Goal: Transaction & Acquisition: Book appointment/travel/reservation

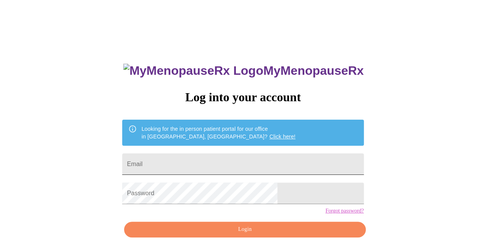
click at [215, 171] on input "Email" at bounding box center [242, 165] width 241 height 22
click at [216, 166] on input "Email" at bounding box center [242, 165] width 241 height 22
type input "[EMAIL_ADDRESS][DOMAIN_NAME]"
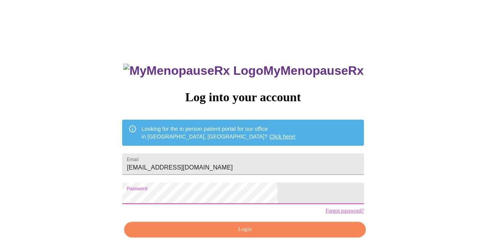
scroll to position [34, 0]
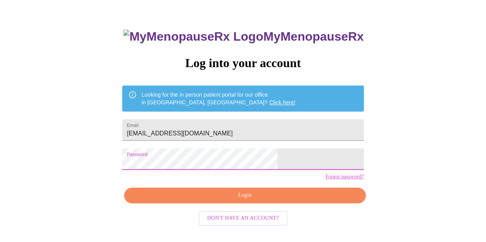
click at [220, 201] on span "Login" at bounding box center [245, 196] width 224 height 10
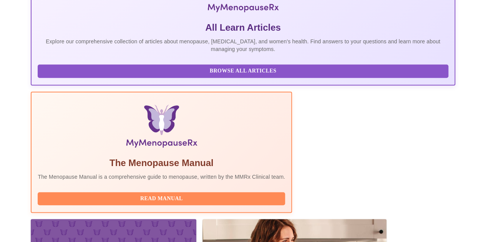
scroll to position [227, 0]
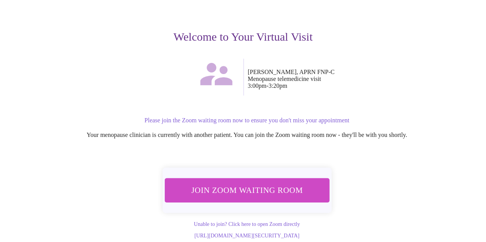
scroll to position [83, 0]
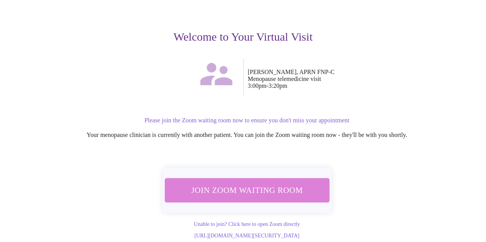
click at [283, 185] on span "Join Zoom Waiting Room" at bounding box center [246, 190] width 144 height 14
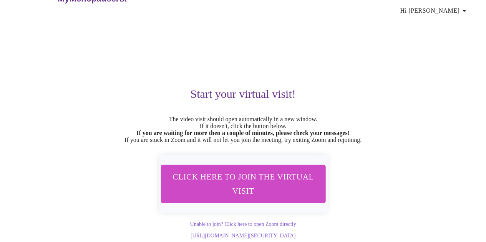
scroll to position [41, 0]
click at [255, 174] on span "Click here to join the virtual visit" at bounding box center [243, 184] width 144 height 28
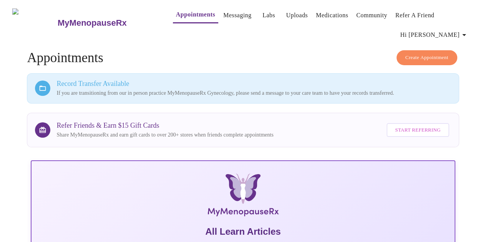
click at [416, 53] on span "Create Appointment" at bounding box center [426, 57] width 43 height 9
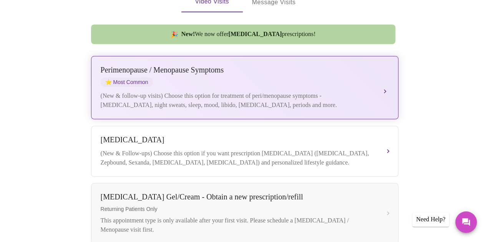
click at [305, 91] on div "(New & follow-up visits) Choose this option for treatment of peri/menopause sym…" at bounding box center [237, 100] width 273 height 18
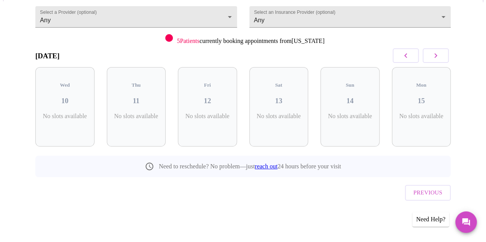
scroll to position [70, 0]
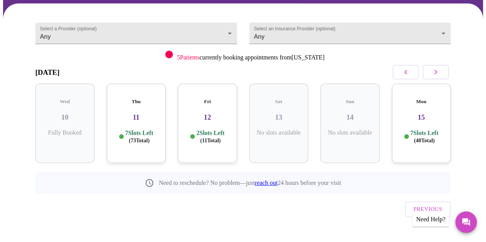
click at [443, 68] on button "button" at bounding box center [436, 72] width 26 height 15
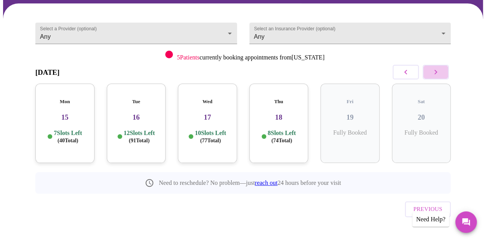
click at [443, 68] on button "button" at bounding box center [436, 72] width 26 height 15
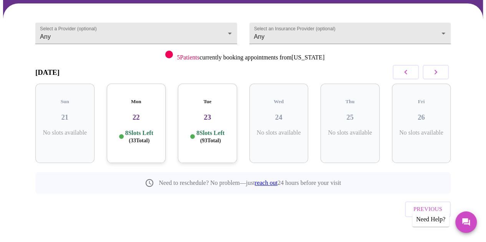
click at [443, 68] on button "button" at bounding box center [436, 72] width 26 height 15
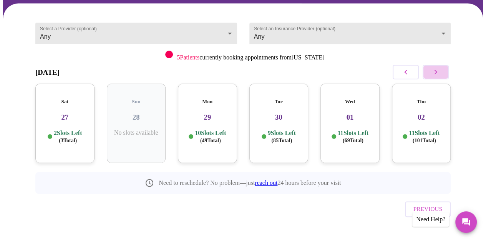
click at [443, 68] on button "button" at bounding box center [436, 72] width 26 height 15
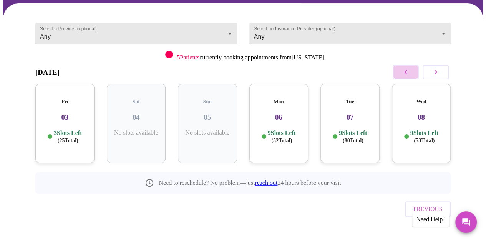
click at [410, 69] on icon "button" at bounding box center [405, 72] width 9 height 9
click at [410, 70] on icon "button" at bounding box center [405, 72] width 9 height 9
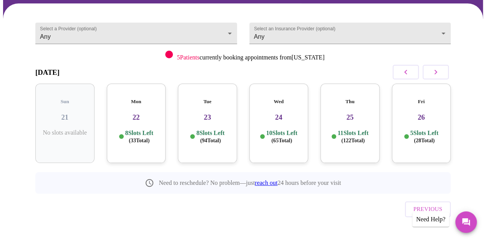
click at [293, 113] on h3 "24" at bounding box center [278, 117] width 47 height 8
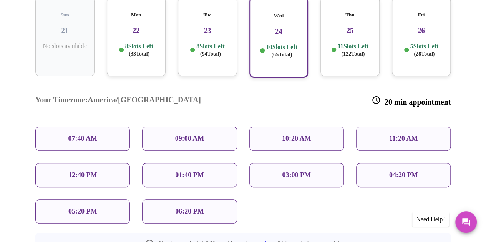
scroll to position [157, 0]
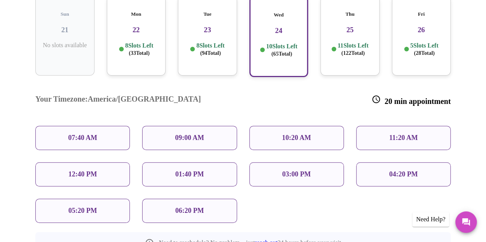
click at [291, 134] on p "10:20 AM" at bounding box center [296, 138] width 29 height 8
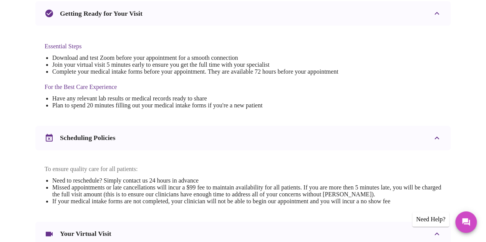
scroll to position [285, 0]
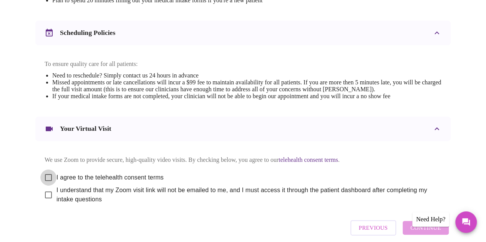
click at [46, 181] on input "I agree to the telehealth consent terms" at bounding box center [48, 178] width 16 height 16
checkbox input "true"
click at [45, 203] on input "I understand that my Zoom visit link will not be emailed to me, and I must acce…" at bounding box center [48, 195] width 16 height 16
checkbox input "true"
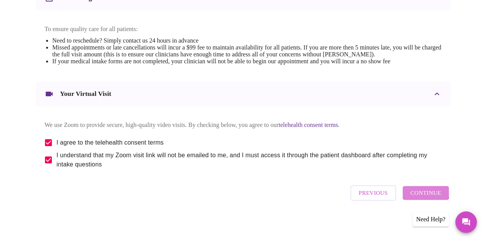
click at [417, 193] on span "Continue" at bounding box center [425, 193] width 31 height 10
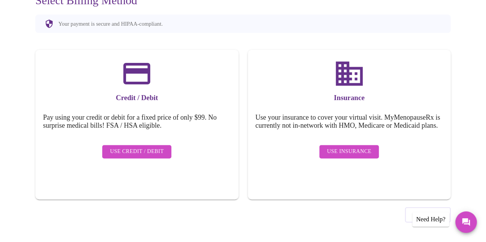
click at [333, 153] on span "Use Insurance" at bounding box center [349, 152] width 44 height 10
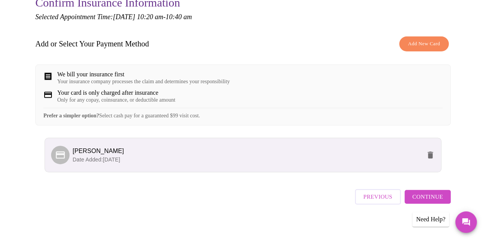
scroll to position [101, 0]
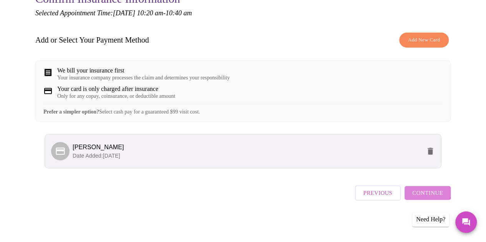
click at [430, 194] on span "Continue" at bounding box center [427, 193] width 31 height 10
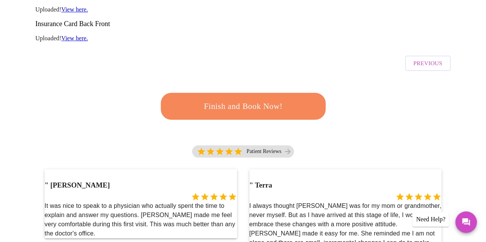
scroll to position [50, 0]
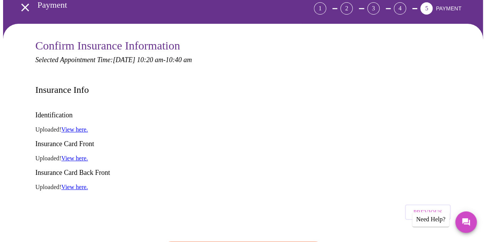
click at [451, 205] on button "Previous" at bounding box center [428, 212] width 46 height 15
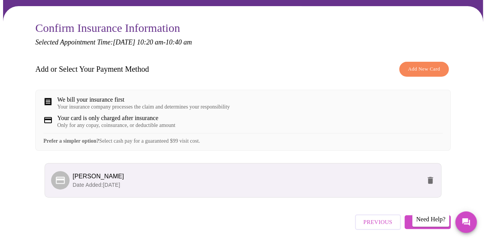
scroll to position [101, 0]
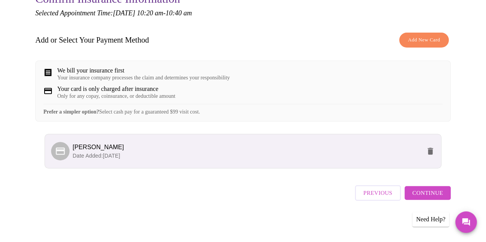
click at [374, 195] on span "Previous" at bounding box center [377, 193] width 29 height 10
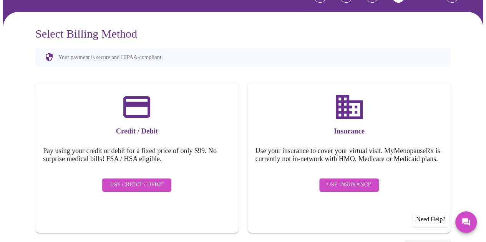
scroll to position [95, 0]
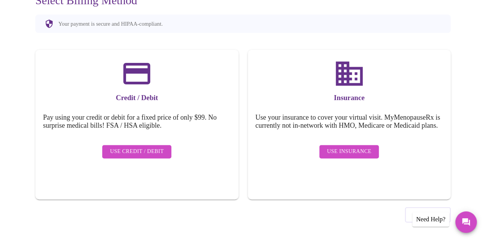
click at [423, 210] on span "Previous" at bounding box center [427, 215] width 29 height 10
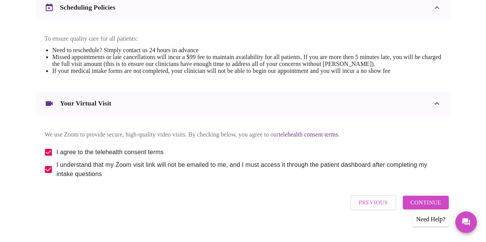
scroll to position [312, 0]
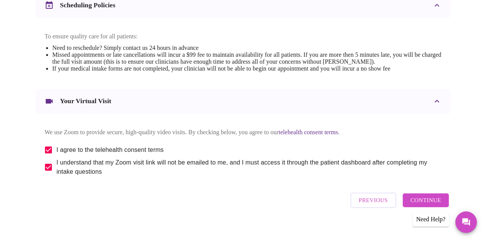
click at [365, 206] on span "Previous" at bounding box center [373, 201] width 29 height 10
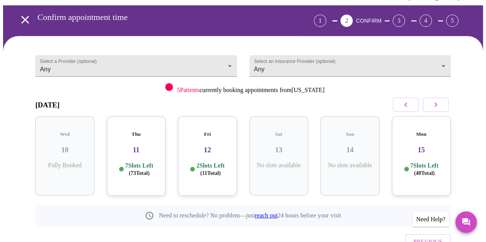
scroll to position [35, 0]
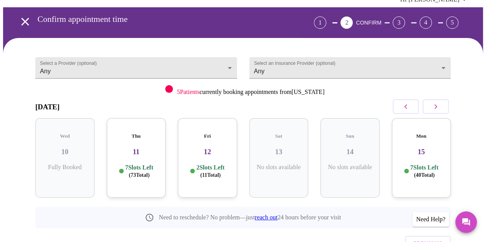
click at [438, 106] on icon "button" at bounding box center [435, 106] width 9 height 9
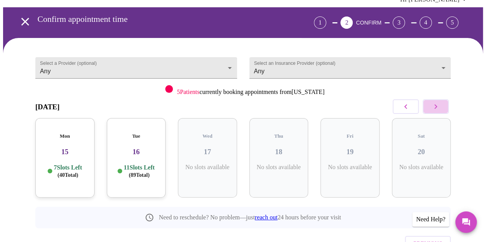
click at [438, 106] on icon "button" at bounding box center [435, 106] width 9 height 9
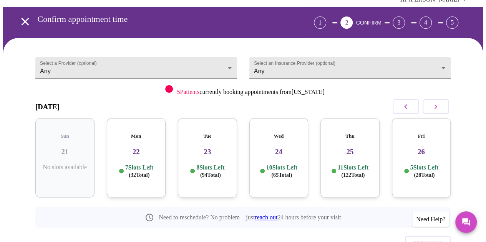
click at [287, 166] on p "10 Slots Left ( 65 Total)" at bounding box center [281, 171] width 31 height 15
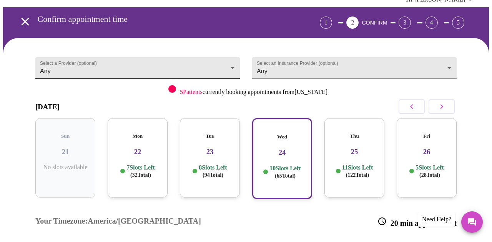
click at [197, 61] on body "MyMenopauseRx Appointments Messaging Labs Uploads Medications Community Refer a…" at bounding box center [246, 203] width 486 height 470
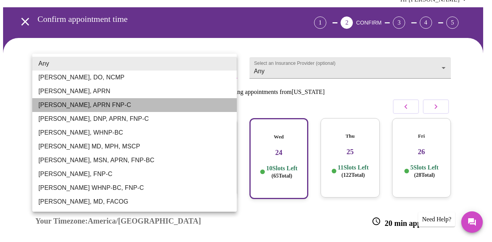
click at [147, 104] on li "[PERSON_NAME], APRN FNP-C" at bounding box center [134, 105] width 204 height 14
type input "[PERSON_NAME], APRN FNP-C"
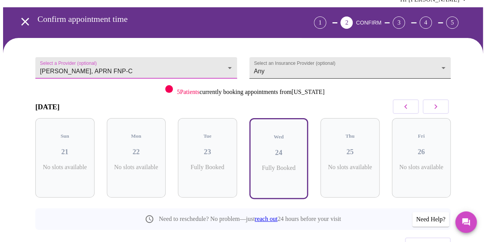
click at [338, 69] on body "MyMenopauseRx Appointments Messaging Labs Uploads Medications Community Refer a…" at bounding box center [243, 130] width 480 height 324
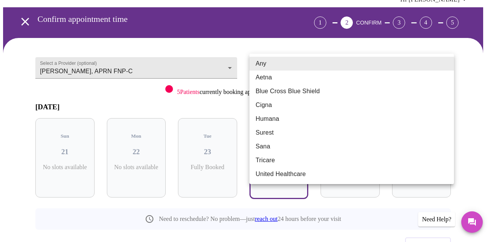
click at [297, 88] on li "Blue Cross Blue Shield" at bounding box center [351, 92] width 204 height 14
type input "Blue Cross Blue Shield"
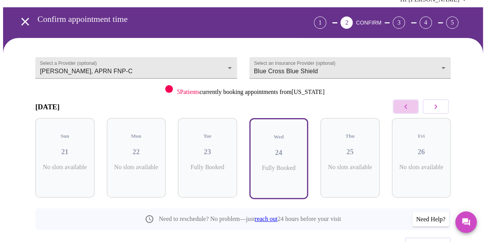
click at [407, 108] on icon "button" at bounding box center [405, 106] width 3 height 5
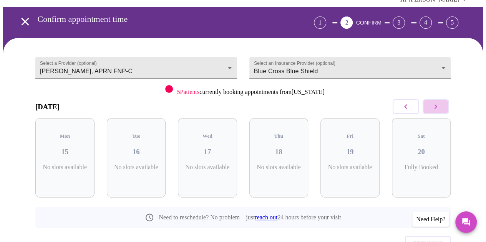
click at [440, 111] on icon "button" at bounding box center [435, 106] width 9 height 9
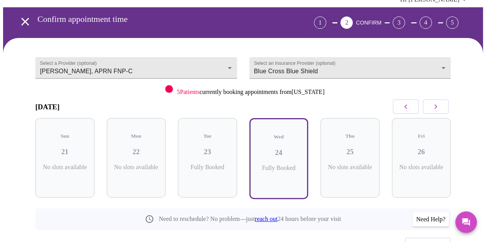
click at [440, 111] on icon "button" at bounding box center [435, 106] width 9 height 9
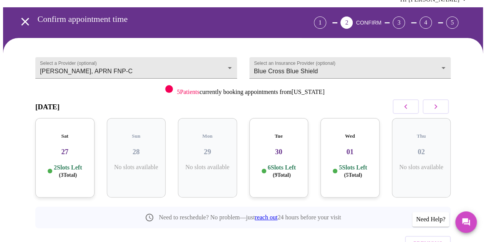
click at [68, 148] on h3 "27" at bounding box center [64, 152] width 47 height 8
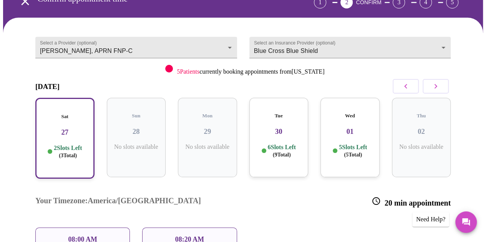
scroll to position [55, 0]
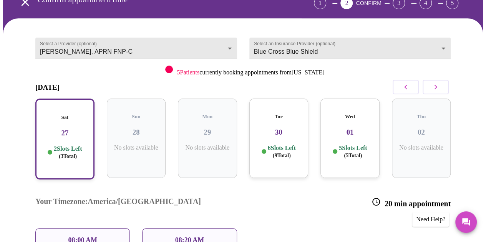
click at [409, 89] on icon "button" at bounding box center [405, 87] width 9 height 9
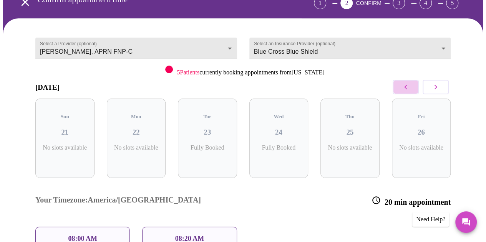
click at [409, 89] on icon "button" at bounding box center [405, 87] width 9 height 9
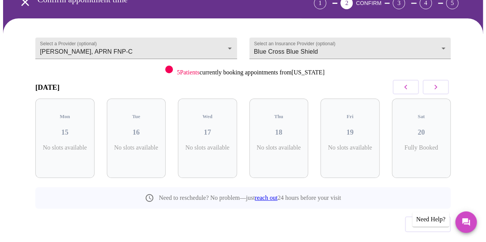
click at [409, 89] on icon "button" at bounding box center [405, 87] width 9 height 9
click at [447, 82] on button "button" at bounding box center [436, 87] width 26 height 15
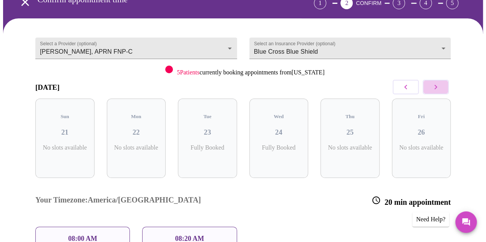
click at [435, 89] on icon "button" at bounding box center [435, 87] width 9 height 9
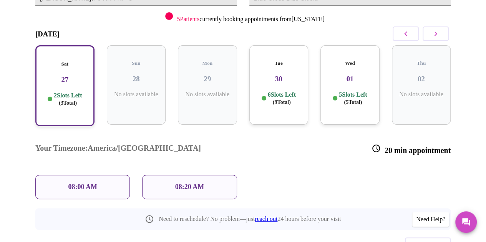
scroll to position [109, 0]
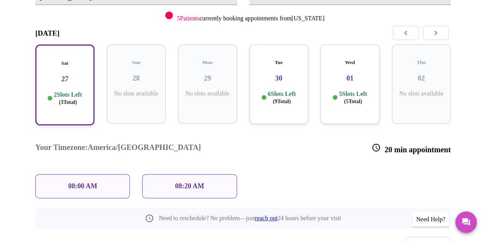
click at [287, 78] on div "Tue 30 6 Slots Left ( 9 Total)" at bounding box center [278, 85] width 59 height 80
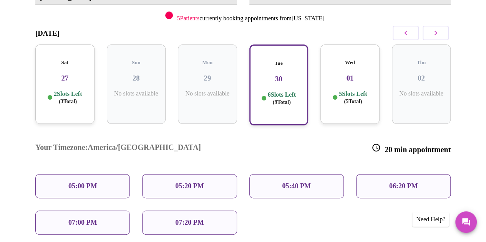
click at [343, 80] on div "Wed 01 5 Slots Left ( 5 Total)" at bounding box center [349, 85] width 59 height 80
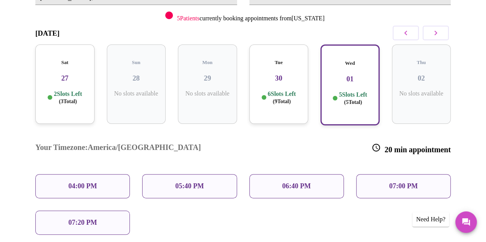
click at [410, 35] on icon "button" at bounding box center [405, 32] width 9 height 9
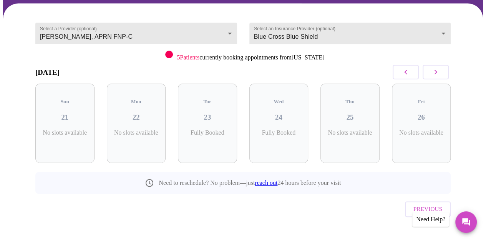
scroll to position [0, 0]
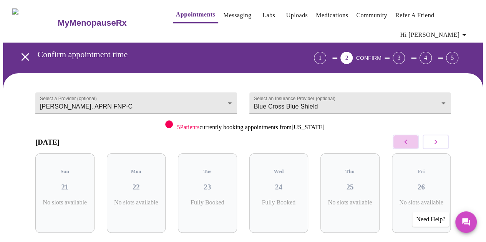
click at [406, 146] on icon "button" at bounding box center [405, 142] width 9 height 9
click at [433, 146] on button "button" at bounding box center [436, 142] width 26 height 15
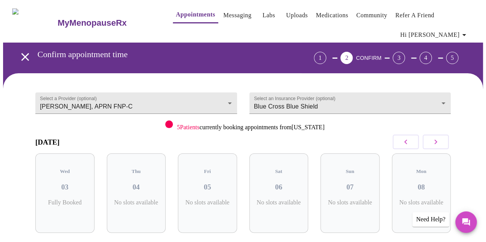
click at [433, 146] on button "button" at bounding box center [436, 142] width 26 height 15
click at [443, 139] on button "button" at bounding box center [436, 142] width 26 height 15
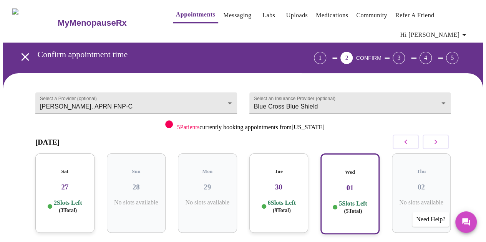
click at [465, 37] on button "Hi [PERSON_NAME]" at bounding box center [434, 34] width 75 height 15
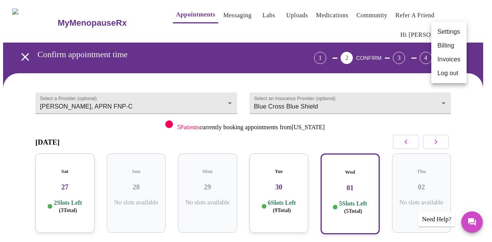
click at [374, 25] on div at bounding box center [246, 121] width 492 height 242
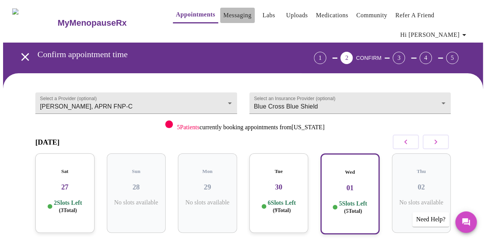
click at [227, 10] on link "Messaging" at bounding box center [237, 15] width 28 height 11
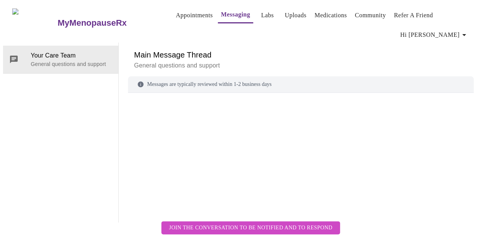
scroll to position [39, 0]
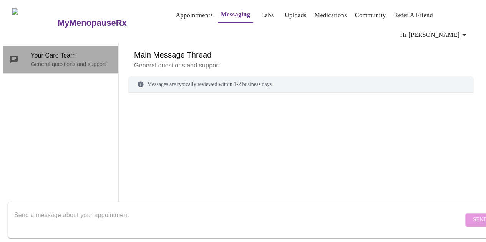
click at [51, 60] on p "General questions and support" at bounding box center [71, 64] width 81 height 8
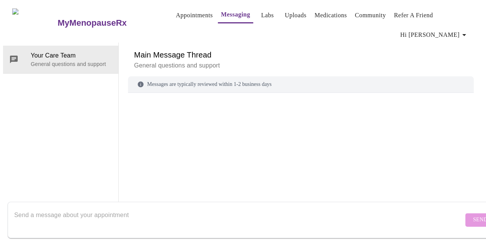
click at [120, 220] on textarea "Send a message about your appointment" at bounding box center [238, 220] width 449 height 25
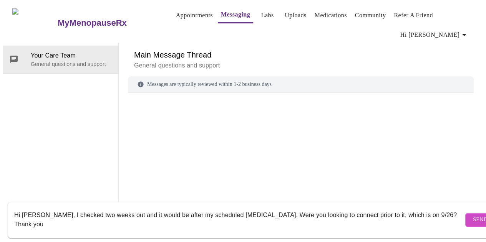
type textarea "Hi [PERSON_NAME], I checked two weeks out and it would be after my scheduled [M…"
click at [473, 215] on span "Send" at bounding box center [480, 220] width 15 height 10
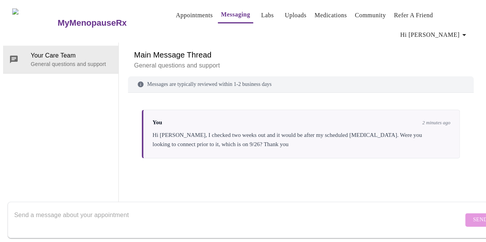
scroll to position [0, 0]
click at [261, 12] on link "Labs" at bounding box center [267, 15] width 13 height 11
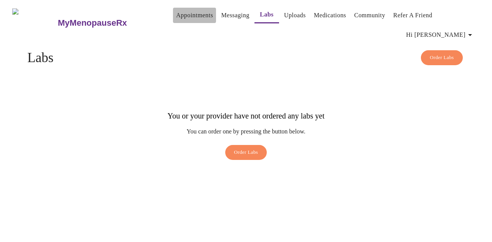
click at [177, 13] on link "Appointments" at bounding box center [194, 15] width 37 height 11
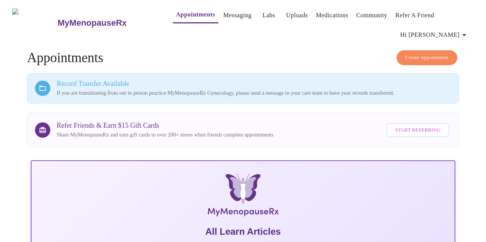
click at [419, 53] on span "Create Appointment" at bounding box center [426, 57] width 43 height 9
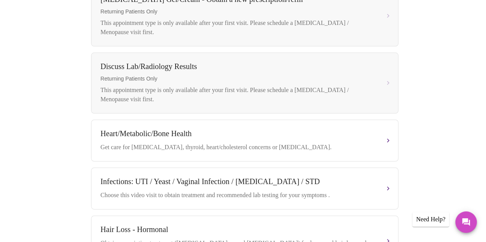
scroll to position [409, 0]
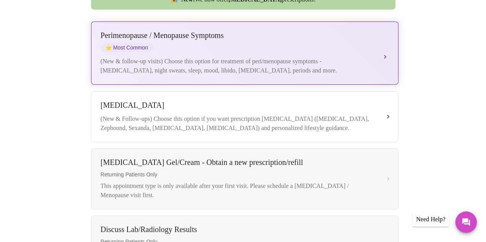
click at [356, 47] on div "[MEDICAL_DATA] / Menopause Symptoms ⭐ Most Common (New & follow-up visits) Choo…" at bounding box center [245, 53] width 288 height 44
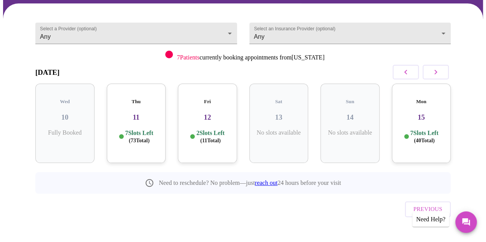
click at [443, 72] on button "button" at bounding box center [436, 72] width 26 height 15
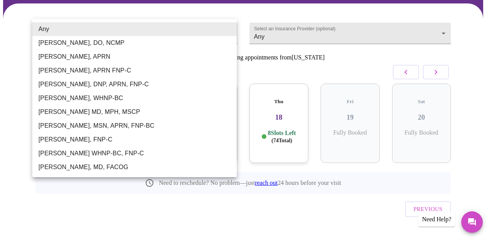
click at [201, 36] on body "MyMenopauseRx Appointments Messaging Labs Uploads Medications Community Refer a…" at bounding box center [246, 94] width 486 height 323
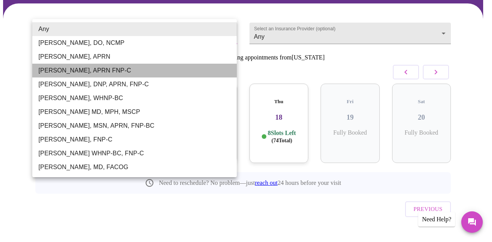
click at [146, 71] on li "[PERSON_NAME], APRN FNP-C" at bounding box center [134, 71] width 204 height 14
type input "[PERSON_NAME], APRN FNP-C"
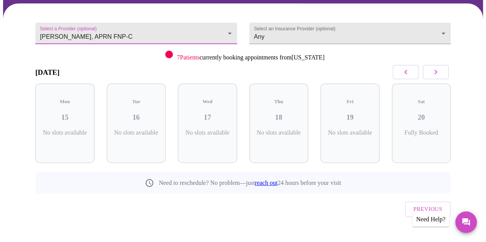
click at [390, 78] on div "Sat 20 Fully Booked" at bounding box center [421, 124] width 71 height 92
click at [449, 70] on button "button" at bounding box center [436, 72] width 26 height 15
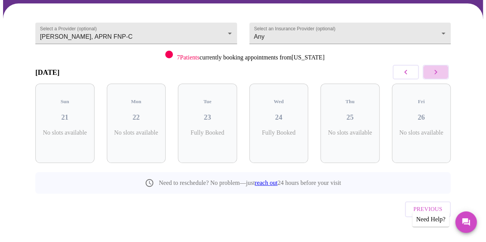
click at [449, 70] on button "button" at bounding box center [436, 72] width 26 height 15
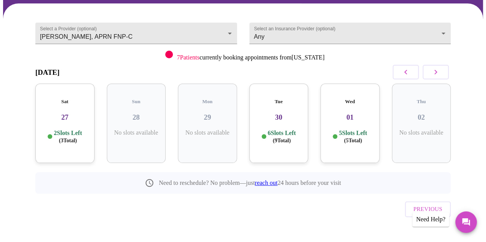
click at [282, 129] on p "6 Slots Left ( 9 Total)" at bounding box center [282, 136] width 28 height 15
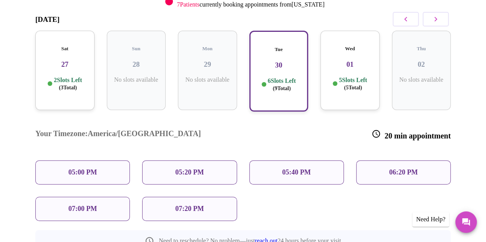
scroll to position [122, 0]
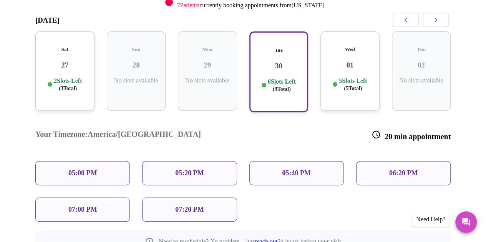
click at [351, 96] on div "Wed 01 5 Slots Left ( 5 Total)" at bounding box center [349, 71] width 59 height 80
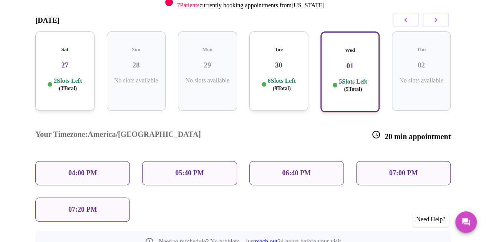
click at [309, 63] on div "Tue 30 6 Slots Left ( 9 Total)" at bounding box center [278, 71] width 71 height 93
click at [287, 67] on div "Tue 30 6 Slots Left ( 9 Total)" at bounding box center [278, 71] width 59 height 80
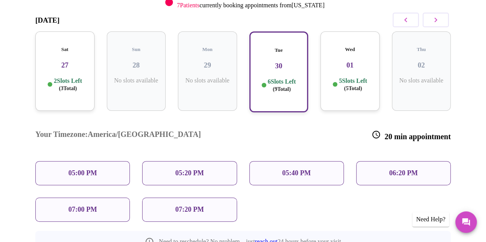
click at [356, 61] on h3 "01" at bounding box center [349, 65] width 47 height 8
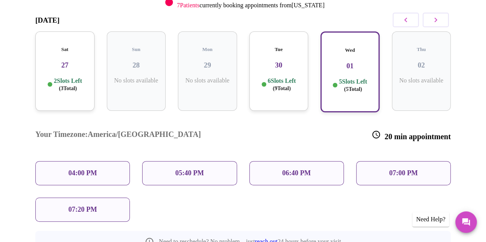
click at [289, 65] on div "Tue 30 6 Slots Left ( 9 Total)" at bounding box center [278, 71] width 59 height 80
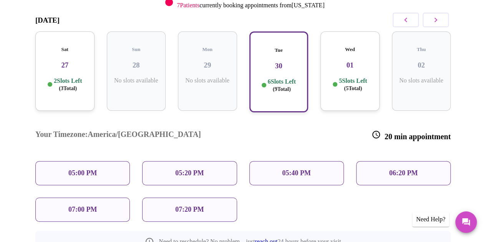
click at [93, 161] on div "05:00 PM" at bounding box center [82, 173] width 94 height 24
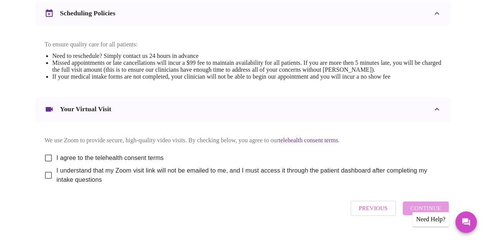
scroll to position [305, 0]
click at [47, 165] on input "I agree to the telehealth consent terms" at bounding box center [48, 158] width 16 height 16
checkbox input "true"
click at [45, 182] on input "I understand that my Zoom visit link will not be emailed to me, and I must acce…" at bounding box center [48, 175] width 16 height 16
checkbox input "true"
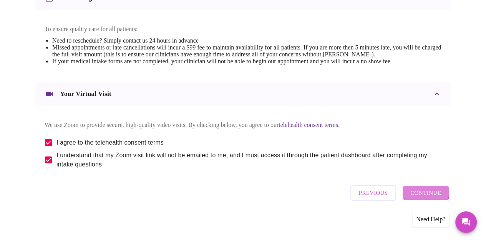
click at [423, 192] on span "Continue" at bounding box center [425, 193] width 31 height 10
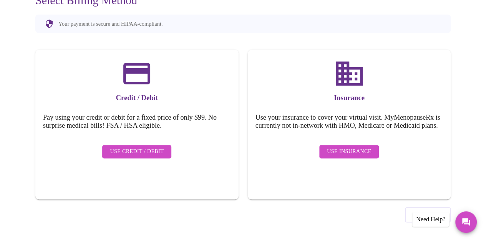
click at [350, 149] on span "Use Insurance" at bounding box center [349, 152] width 44 height 10
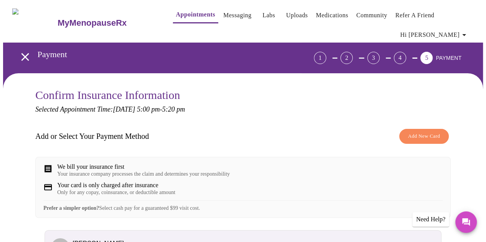
scroll to position [101, 0]
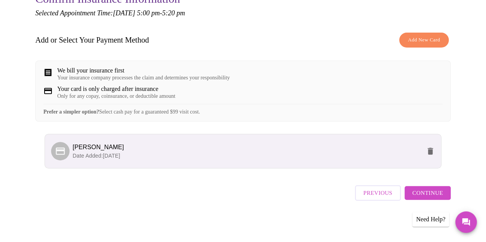
click at [427, 200] on button "Continue" at bounding box center [427, 193] width 46 height 14
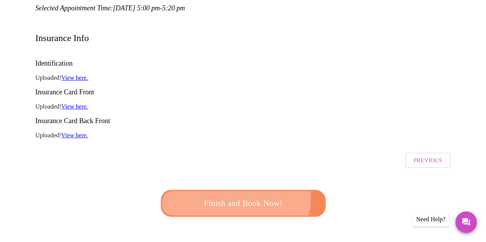
click at [228, 196] on span "Finish and Book Now!" at bounding box center [242, 203] width 149 height 15
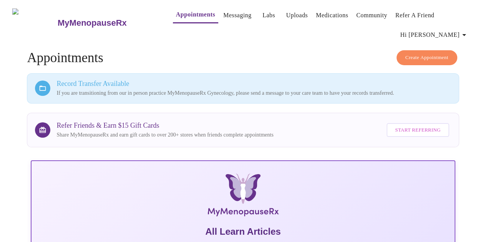
click at [466, 30] on icon "button" at bounding box center [463, 34] width 9 height 9
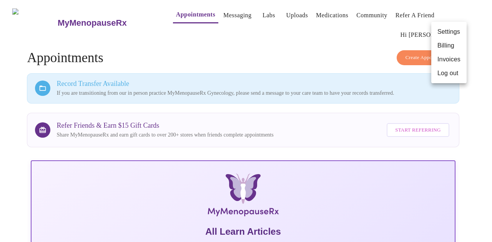
click at [442, 73] on li "Log out" at bounding box center [448, 73] width 35 height 14
